Goal: Task Accomplishment & Management: Manage account settings

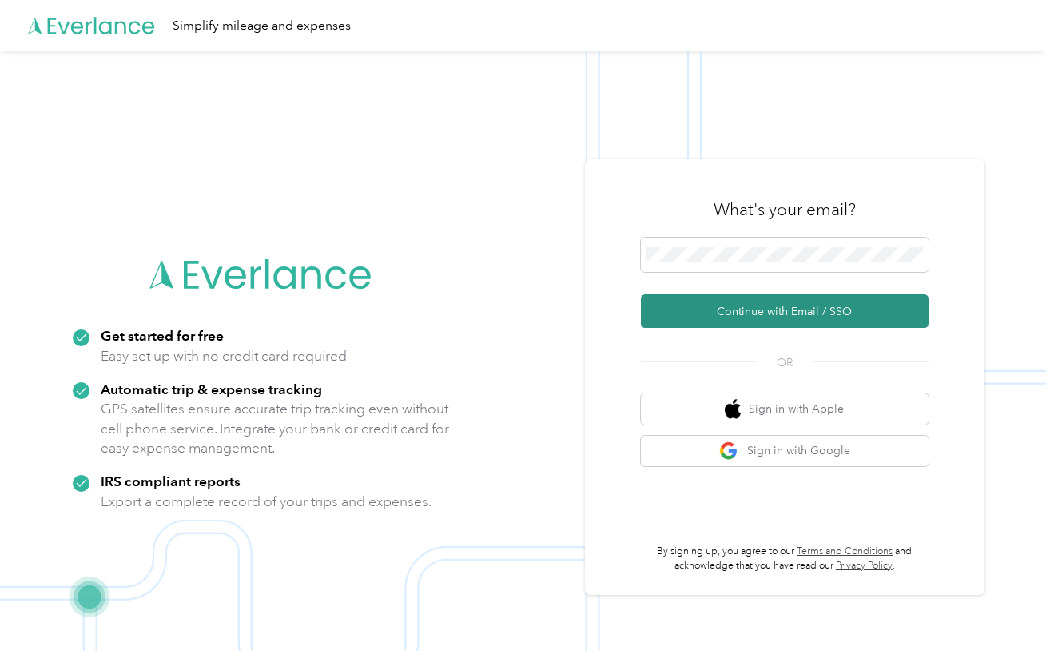
click at [736, 301] on button "Continue with Email / SSO" at bounding box center [785, 311] width 288 height 34
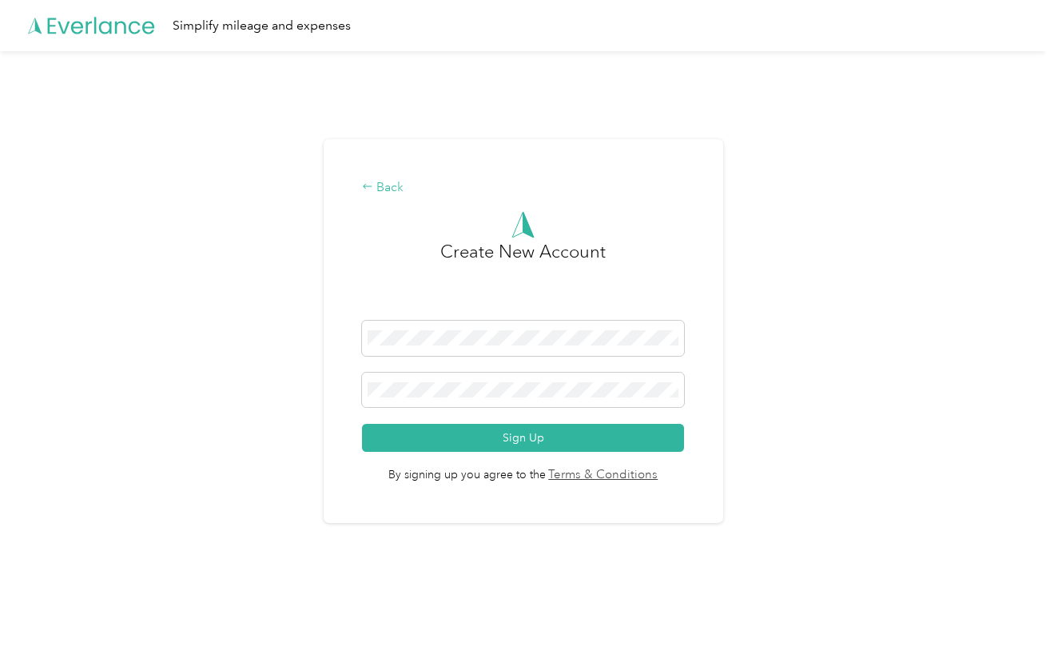
click at [379, 193] on div "Back" at bounding box center [522, 187] width 321 height 19
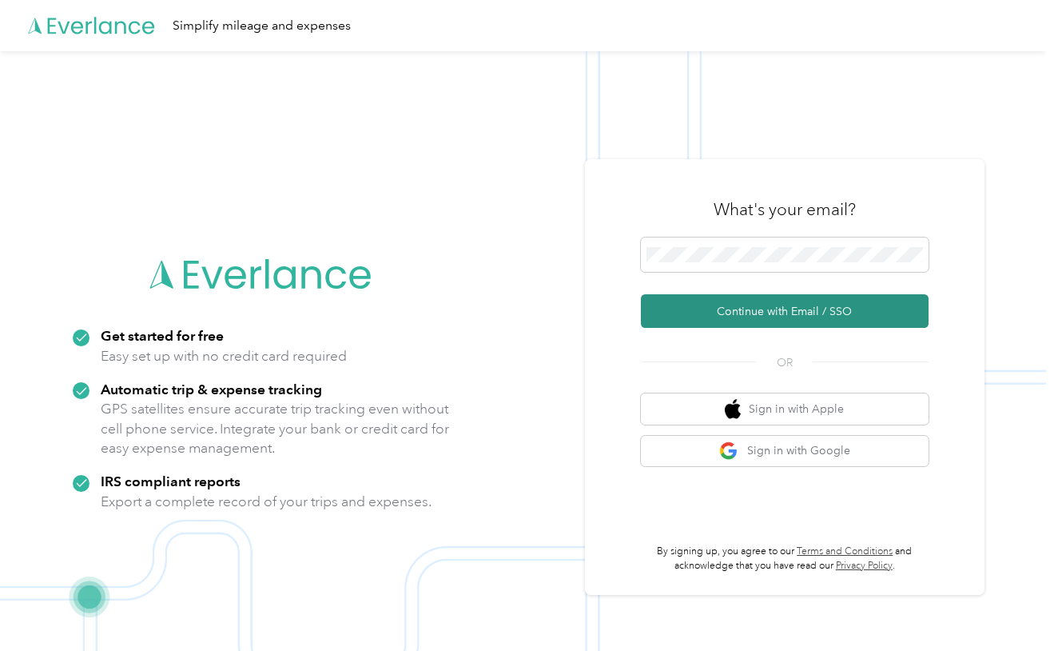
click at [689, 310] on button "Continue with Email / SSO" at bounding box center [785, 311] width 288 height 34
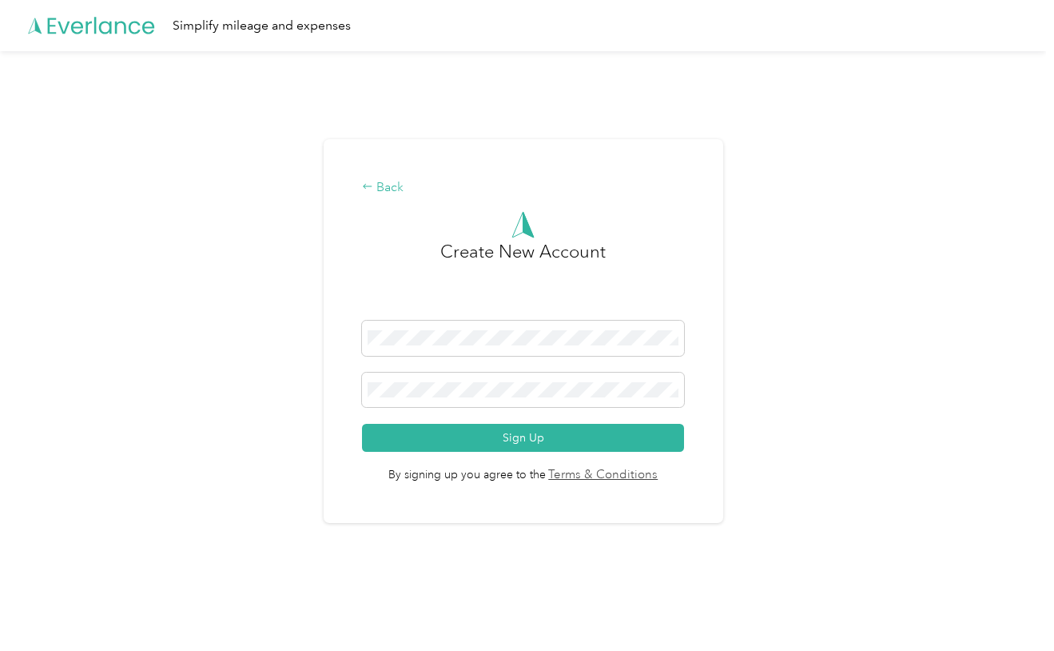
click at [390, 190] on div "Back" at bounding box center [522, 187] width 321 height 19
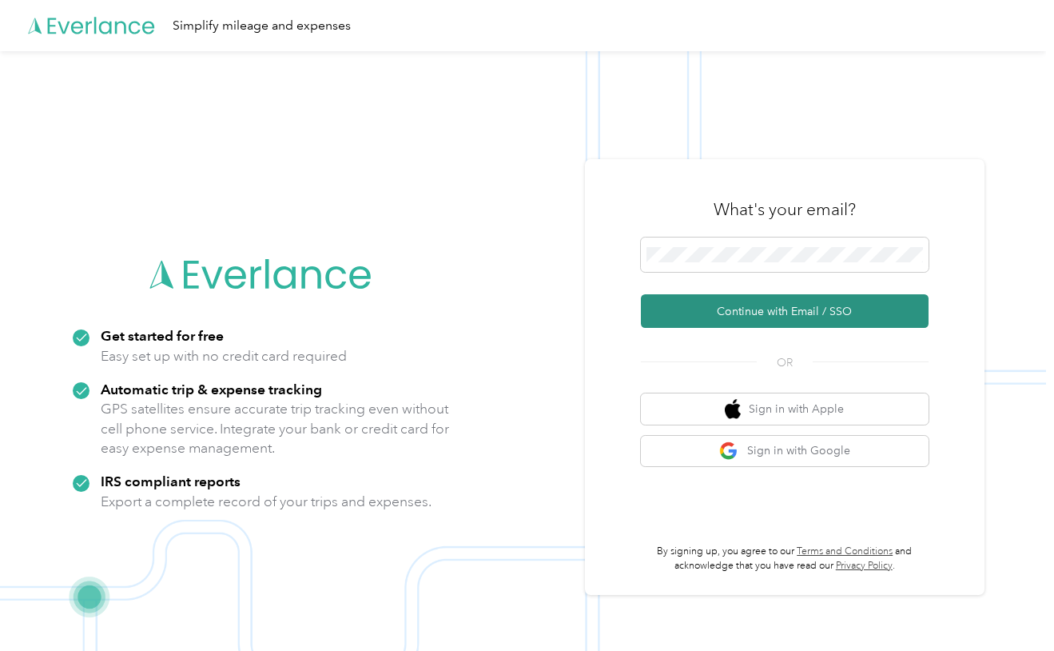
click at [843, 306] on button "Continue with Email / SSO" at bounding box center [785, 311] width 288 height 34
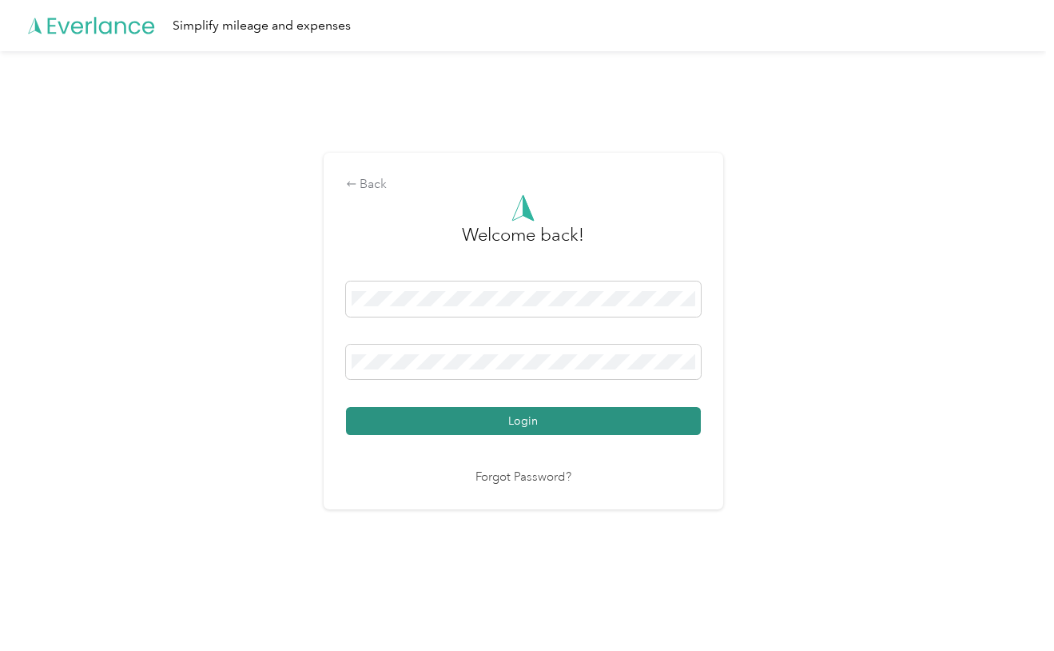
click at [551, 417] on button "Login" at bounding box center [523, 421] width 355 height 28
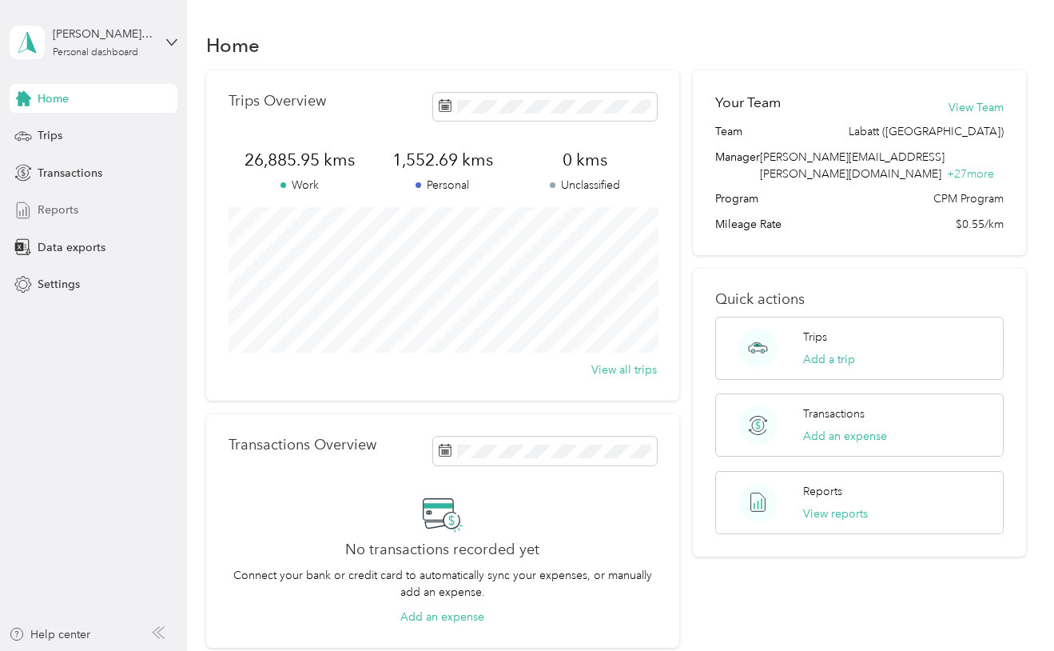
click at [58, 208] on span "Reports" at bounding box center [58, 209] width 41 height 17
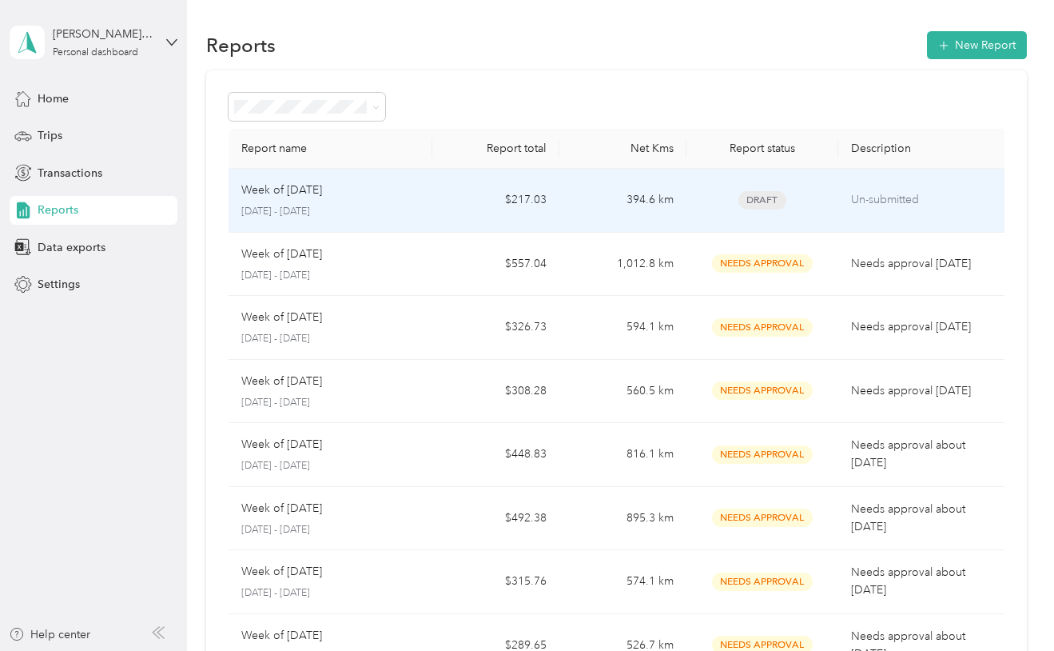
click at [510, 233] on td "$217.03" at bounding box center [495, 201] width 127 height 64
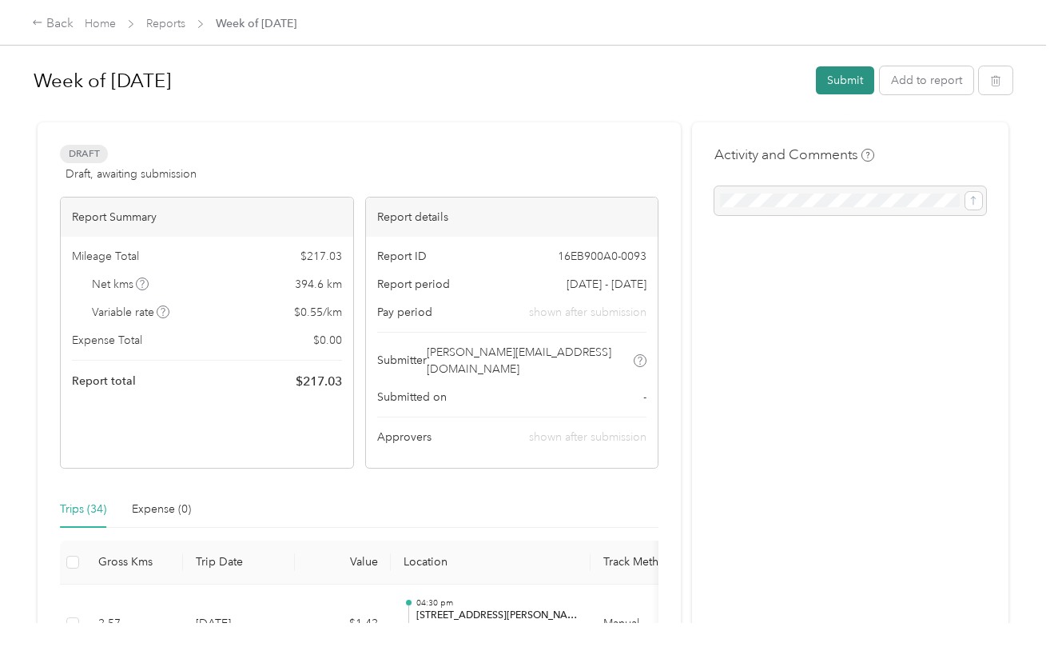
click at [851, 78] on button "Submit" at bounding box center [845, 80] width 58 height 28
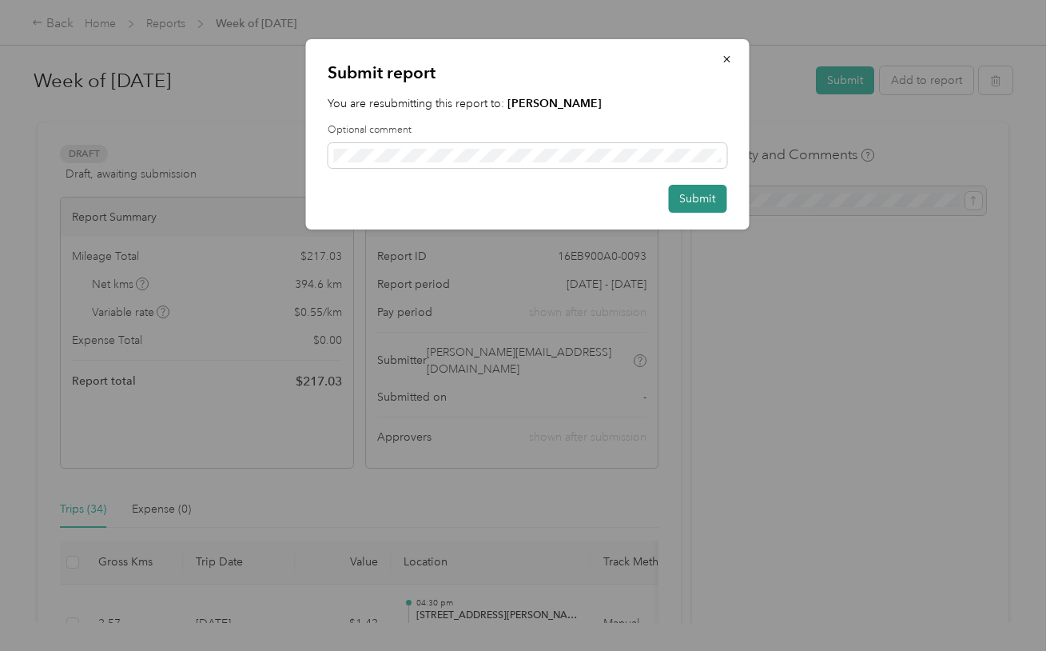
click at [708, 193] on button "Submit" at bounding box center [697, 199] width 58 height 28
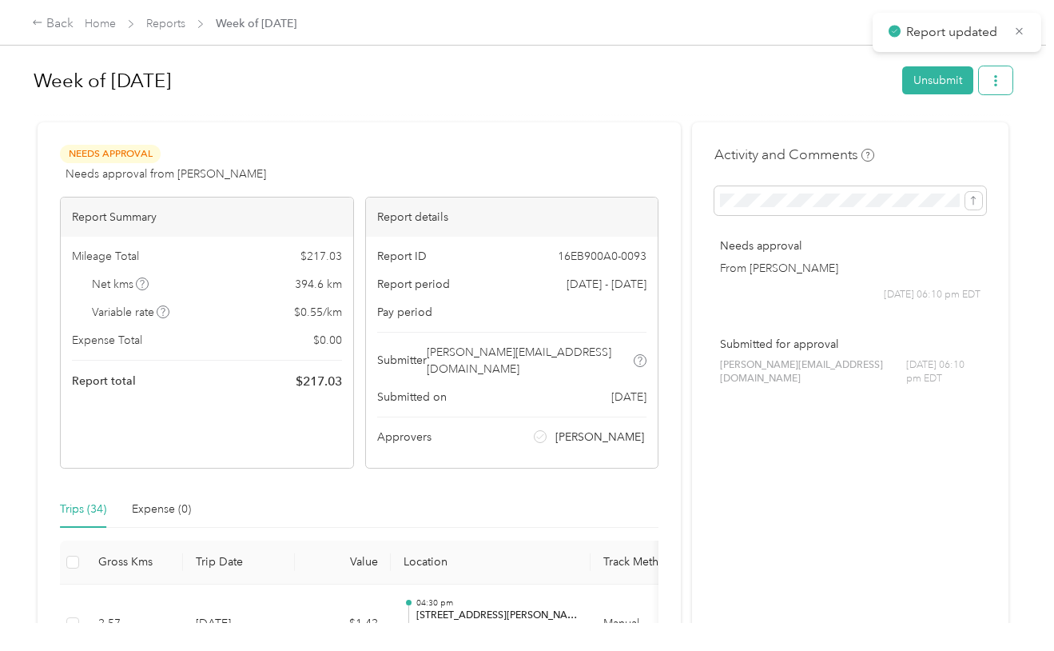
click at [1013, 82] on button "button" at bounding box center [996, 80] width 34 height 28
click at [972, 136] on span "Download" at bounding box center [954, 139] width 53 height 17
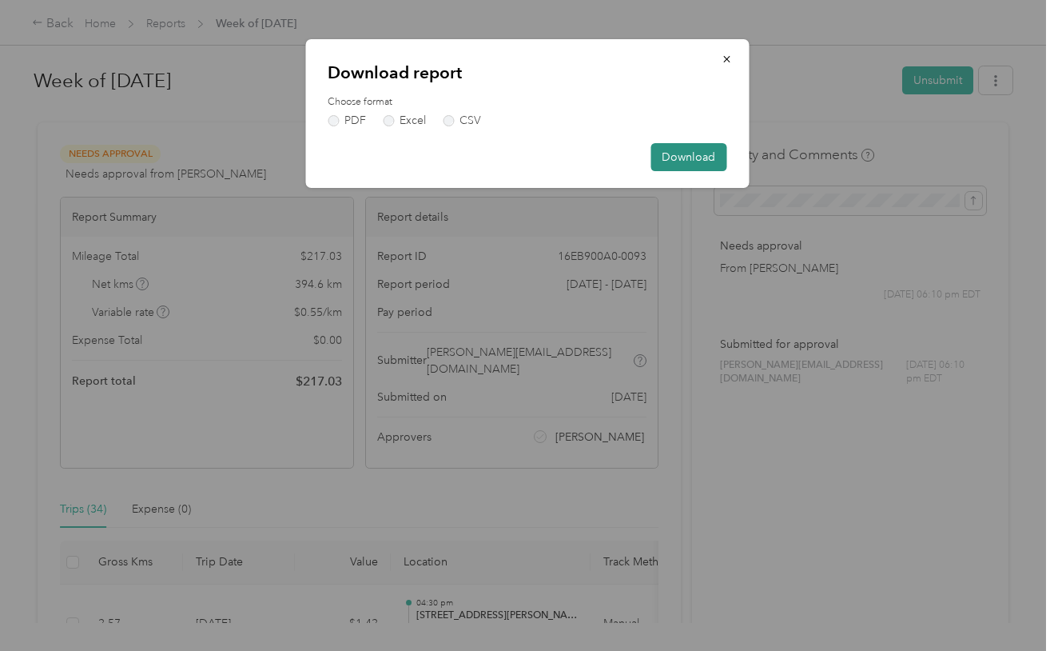
click at [688, 147] on button "Download" at bounding box center [689, 157] width 76 height 28
